Goal: Task Accomplishment & Management: Complete application form

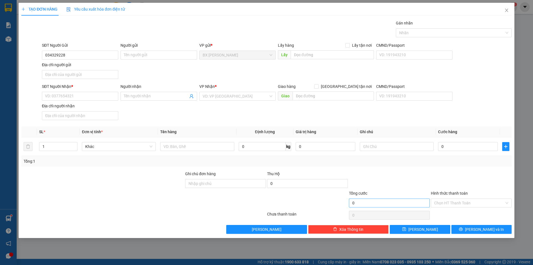
type input "0343292289"
click at [70, 54] on input "0343292289" at bounding box center [80, 55] width 76 height 9
type input "0939111660"
click at [86, 94] on input "SĐT Người Nhận *" at bounding box center [80, 96] width 76 height 9
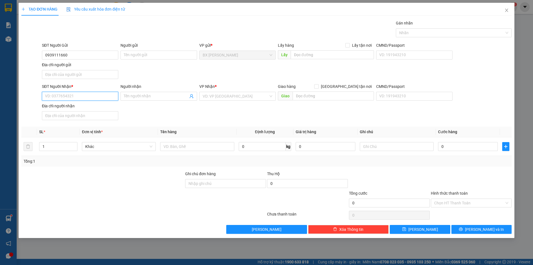
drag, startPoint x: 86, startPoint y: 94, endPoint x: 74, endPoint y: 96, distance: 11.8
click at [74, 96] on input "SĐT Người Nhận *" at bounding box center [80, 96] width 76 height 9
type input "0343292289"
click at [147, 53] on input "Người gửi" at bounding box center [158, 55] width 76 height 9
type input "CHÚ"
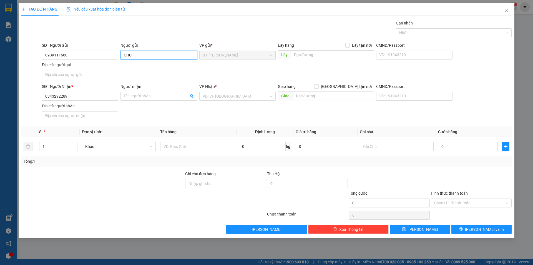
click at [133, 95] on div "CHÚ VIỆT - 0984326025" at bounding box center [159, 93] width 70 height 6
type input "0984326025"
type input "CHÚ VIỆT"
click at [94, 54] on input "0984326025" at bounding box center [80, 55] width 76 height 9
drag, startPoint x: 94, startPoint y: 54, endPoint x: 32, endPoint y: 55, distance: 61.6
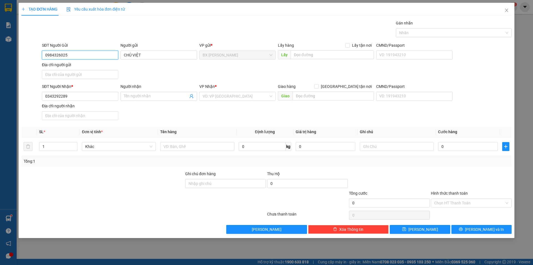
click at [32, 55] on div "SĐT Người Gửi 0984326025 0984326025 Người gửi CHÚ VIỆT VP gửi * BX Cao Lãnh Lấy…" at bounding box center [266, 61] width 491 height 39
type input "0939111660"
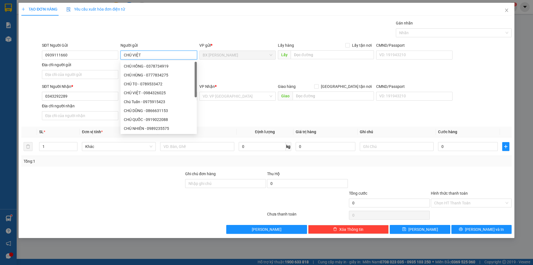
drag, startPoint x: 172, startPoint y: 54, endPoint x: 132, endPoint y: 52, distance: 40.3
click at [132, 52] on input "CHÚ VIỆT" at bounding box center [158, 55] width 76 height 9
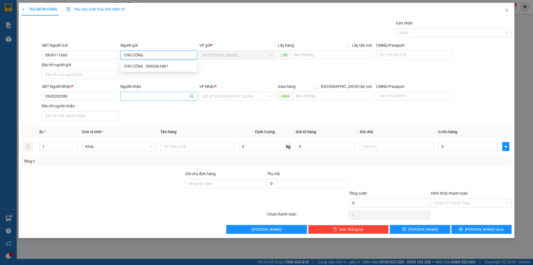
type input "CHÚ CÔNG"
click at [154, 98] on input "Người nhận" at bounding box center [156, 96] width 64 height 6
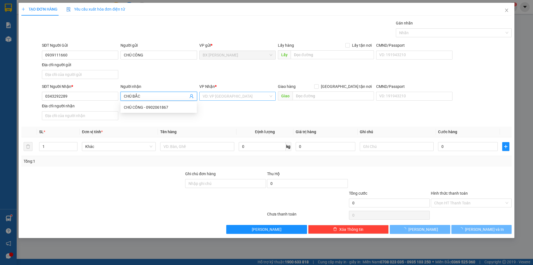
type input "CHÚ BẮC"
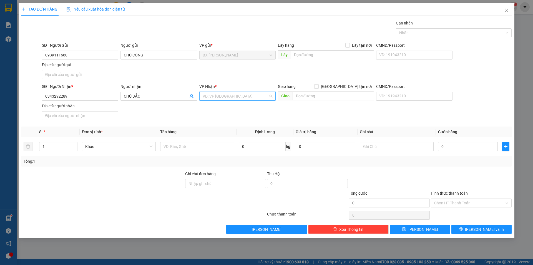
click at [232, 94] on input "search" at bounding box center [236, 96] width 66 height 8
click at [233, 119] on div "[GEOGRAPHIC_DATA]" at bounding box center [238, 116] width 70 height 6
click at [333, 97] on input "text" at bounding box center [333, 95] width 81 height 9
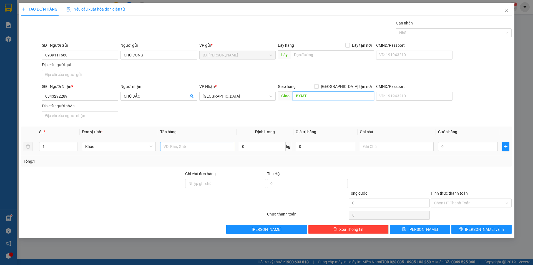
type input "BXMT"
click at [192, 147] on input "text" at bounding box center [197, 146] width 74 height 9
type input "THÙNG"
type input "1"
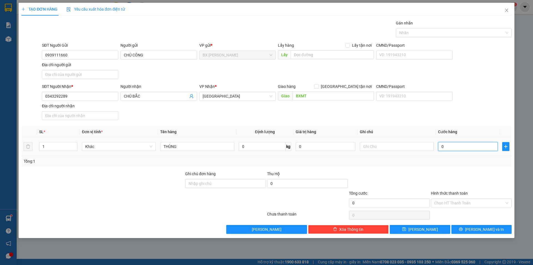
type input "1"
type input "10"
type input "100"
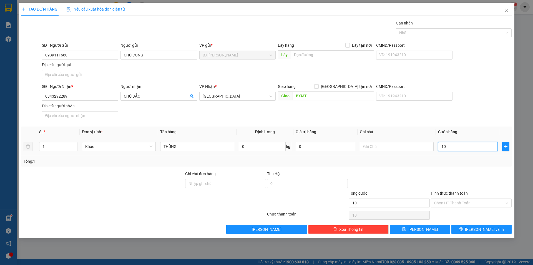
type input "100"
type input "100.000"
click at [489, 177] on div at bounding box center [471, 179] width 82 height 19
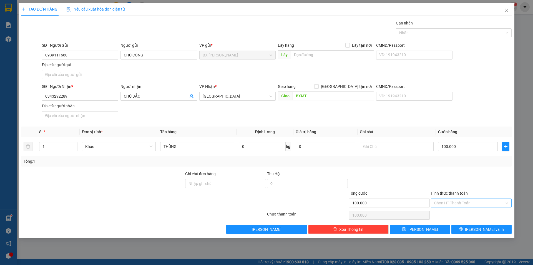
click at [479, 202] on input "Hình thức thanh toán" at bounding box center [469, 202] width 70 height 8
click at [470, 214] on div "Tại văn phòng" at bounding box center [471, 214] width 74 height 6
type input "0"
click at [469, 229] on button "[PERSON_NAME] và In" at bounding box center [481, 229] width 60 height 9
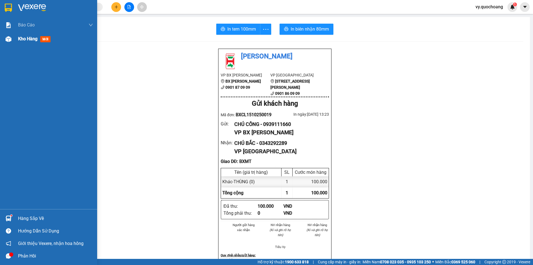
click at [8, 40] on img at bounding box center [9, 39] width 6 height 6
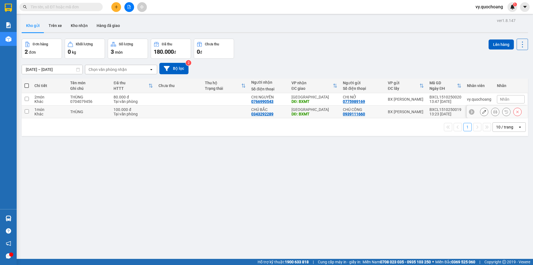
click at [222, 116] on td at bounding box center [225, 111] width 46 height 12
checkbox input "true"
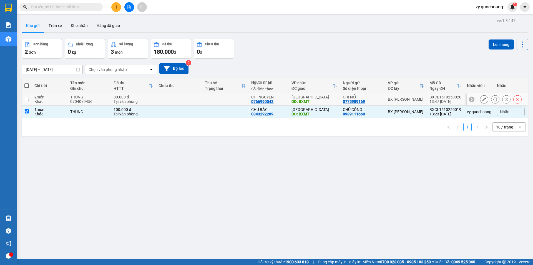
click at [226, 100] on td at bounding box center [225, 99] width 46 height 12
checkbox input "true"
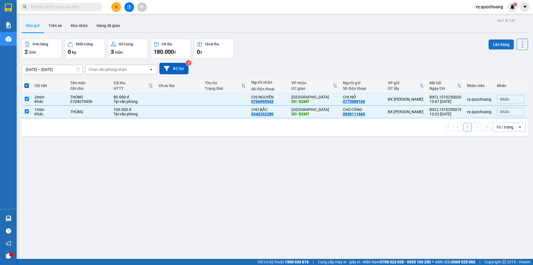
click at [500, 44] on button "Lên hàng" at bounding box center [501, 44] width 25 height 10
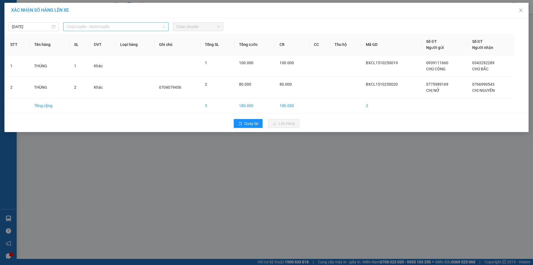
click at [129, 26] on span "Chọn tuyến - nhóm tuyến" at bounding box center [116, 26] width 99 height 8
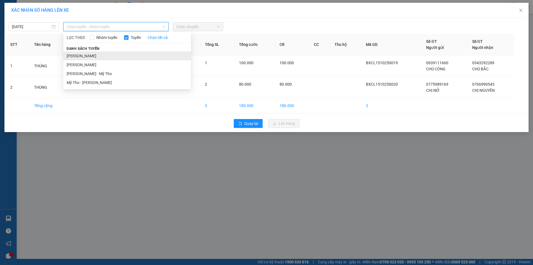
click at [124, 56] on li "Cao Lãnh - Hồ Chí Minh" at bounding box center [127, 55] width 128 height 9
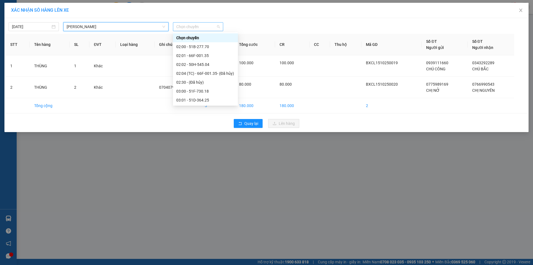
click at [202, 26] on span "Chọn chuyến" at bounding box center [198, 26] width 44 height 8
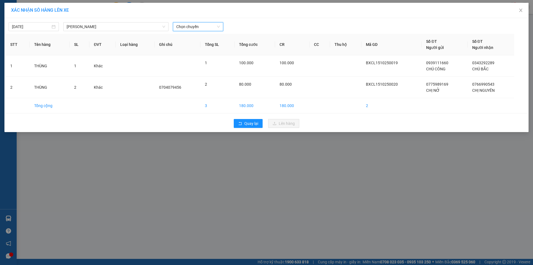
click at [185, 25] on span "Chọn chuyến" at bounding box center [198, 26] width 44 height 8
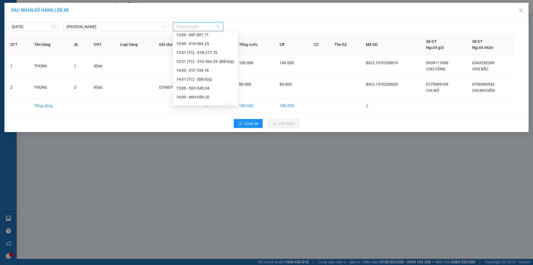
scroll to position [222, 0]
click at [199, 53] on div "14:00 - 51F-730.18" at bounding box center [205, 55] width 58 height 6
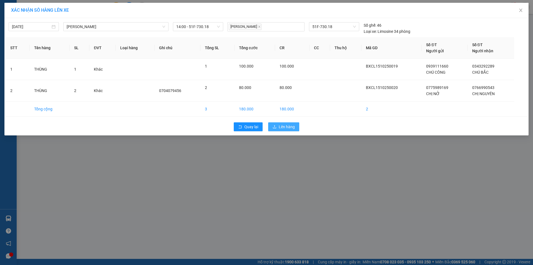
click at [293, 127] on span "Lên hàng" at bounding box center [287, 127] width 16 height 6
